Goal: Task Accomplishment & Management: Manage account settings

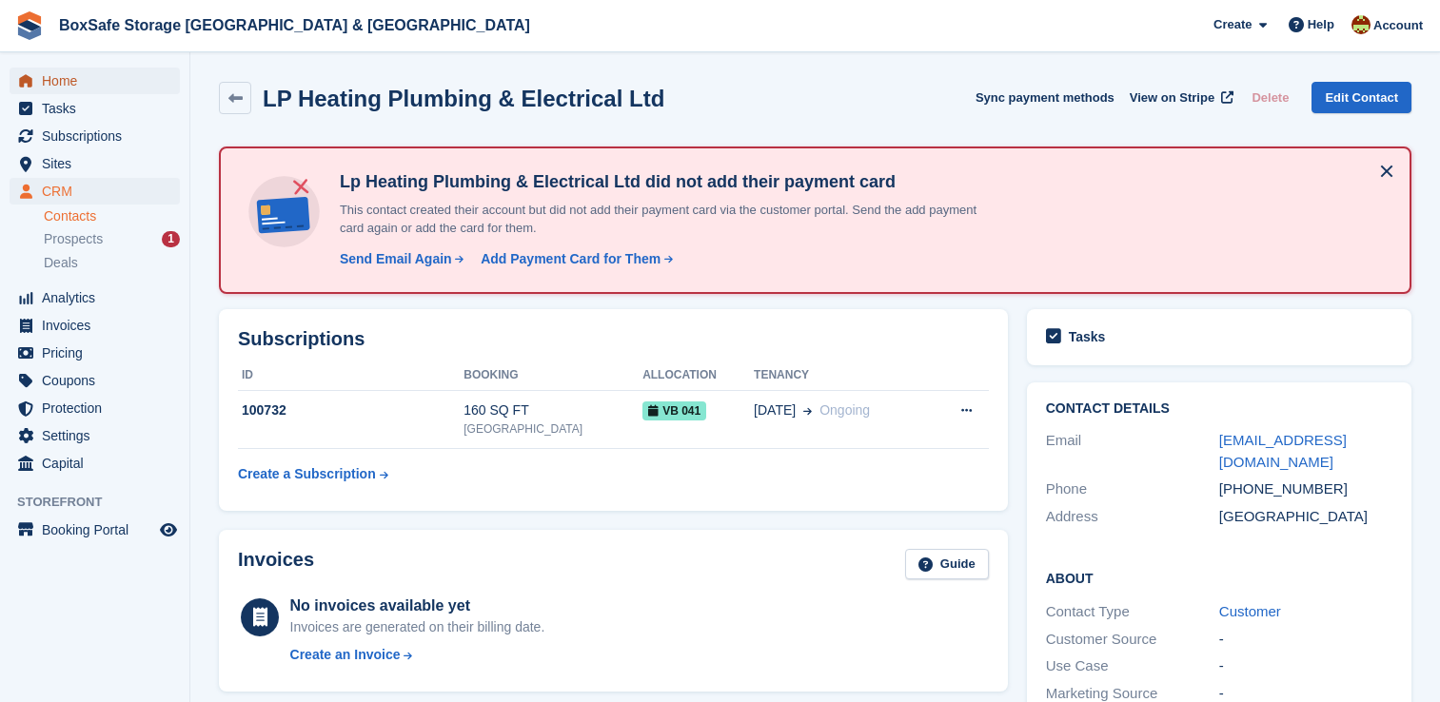
scroll to position [381, 0]
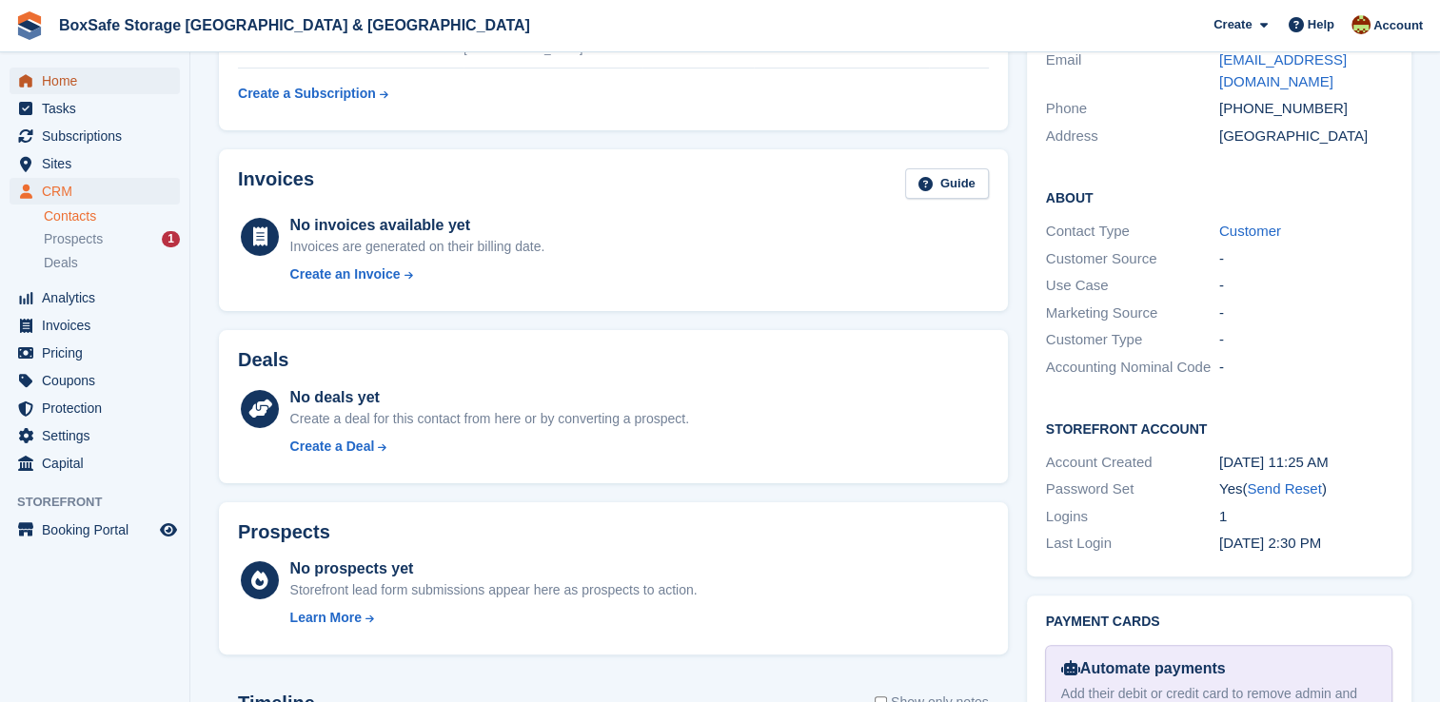
drag, startPoint x: 0, startPoint y: 0, endPoint x: 69, endPoint y: 67, distance: 96.3
click at [69, 68] on span "Home" at bounding box center [99, 81] width 114 height 27
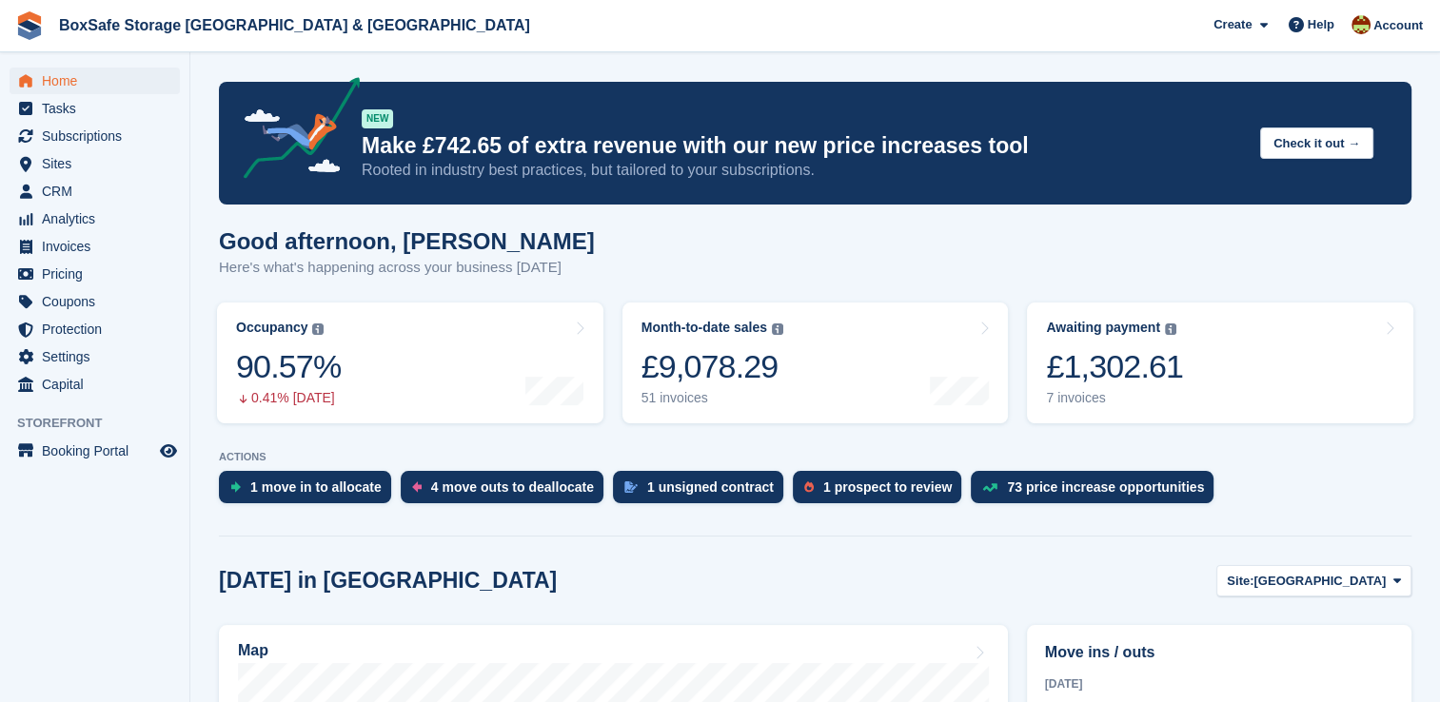
click at [657, 507] on link "1 unsigned contract" at bounding box center [703, 492] width 180 height 42
